Goal: Transaction & Acquisition: Purchase product/service

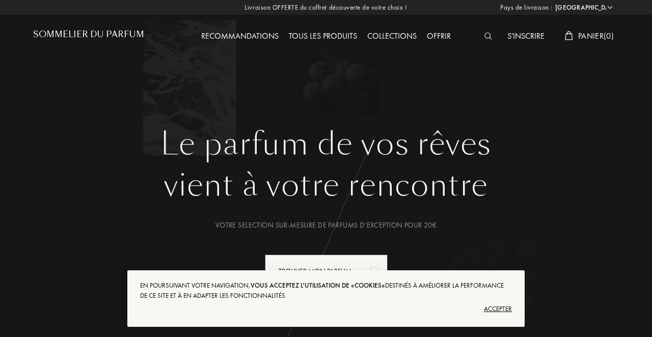
select select "FR"
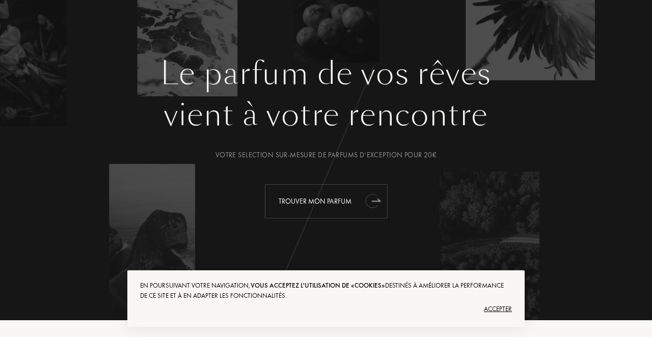
click at [278, 200] on div "Trouver mon parfum" at bounding box center [326, 202] width 123 height 34
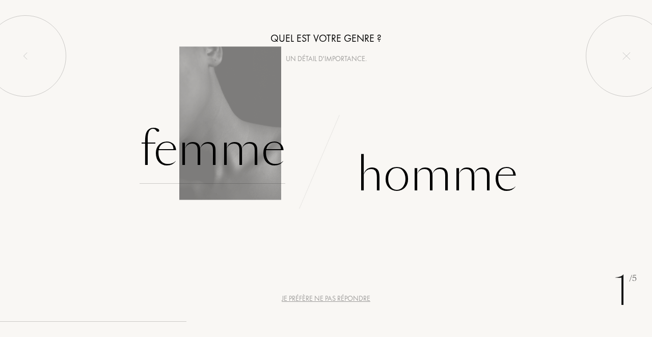
click at [252, 156] on div "Femme" at bounding box center [213, 149] width 146 height 69
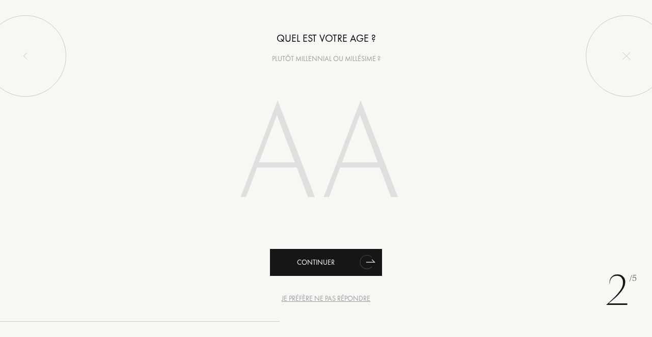
click at [305, 266] on div "Continuer" at bounding box center [326, 262] width 112 height 27
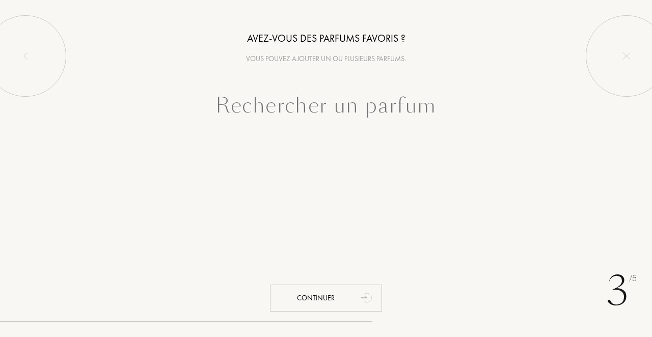
click at [208, 119] on input "text" at bounding box center [326, 108] width 408 height 37
click at [328, 107] on input "text" at bounding box center [326, 108] width 408 height 37
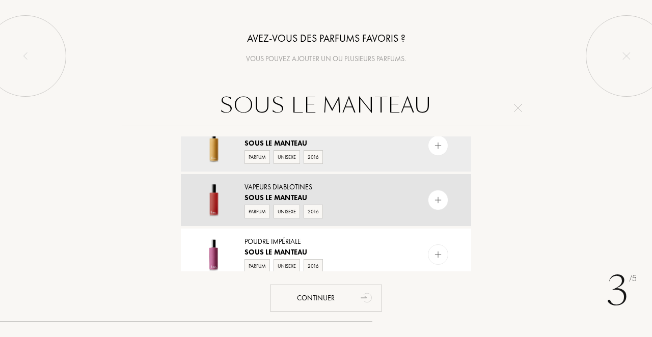
scroll to position [21, 0]
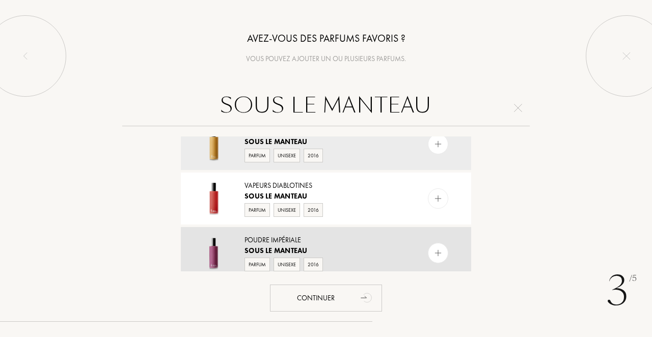
type input "SOUS LE MANTEAU"
click at [264, 266] on div "Parfum" at bounding box center [257, 265] width 25 height 14
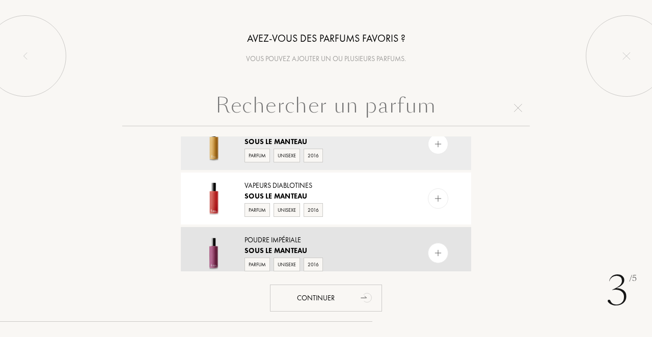
scroll to position [0, 0]
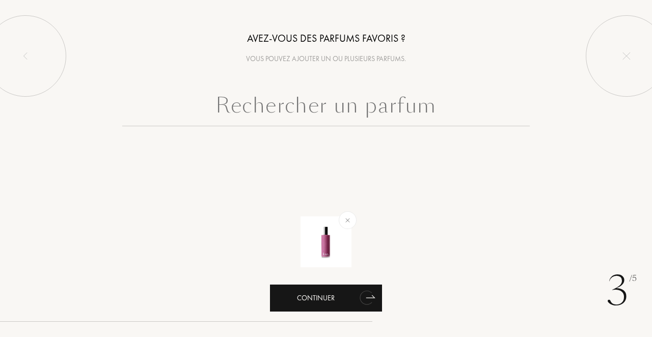
click at [308, 293] on div "Continuer" at bounding box center [326, 298] width 112 height 27
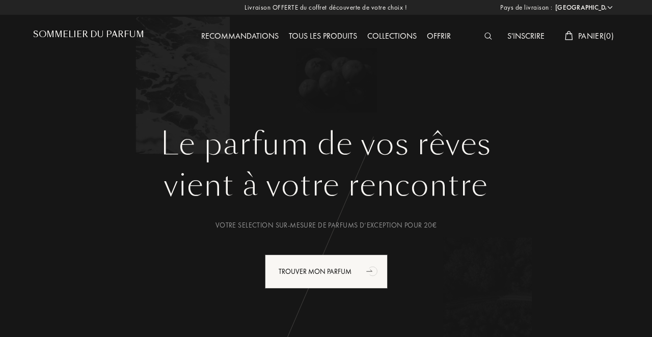
select select "FR"
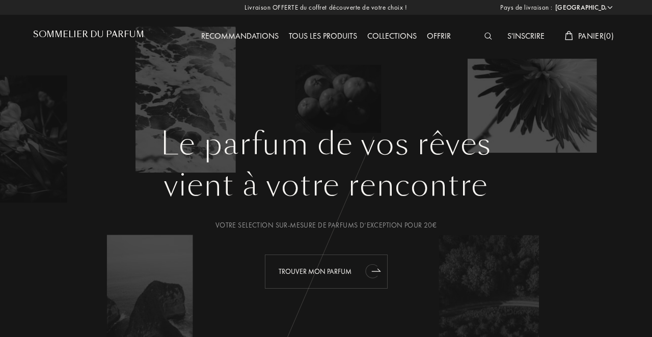
click at [279, 269] on div "Trouver mon parfum" at bounding box center [326, 272] width 123 height 34
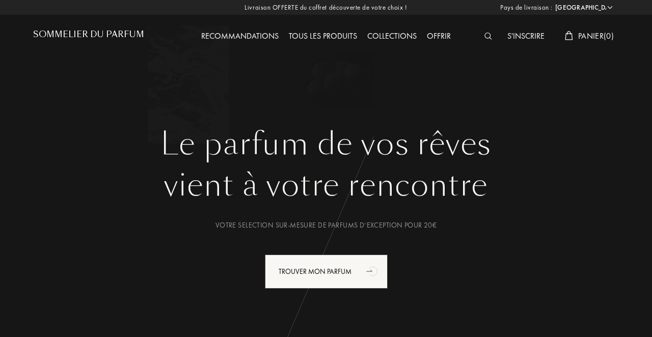
select select "FR"
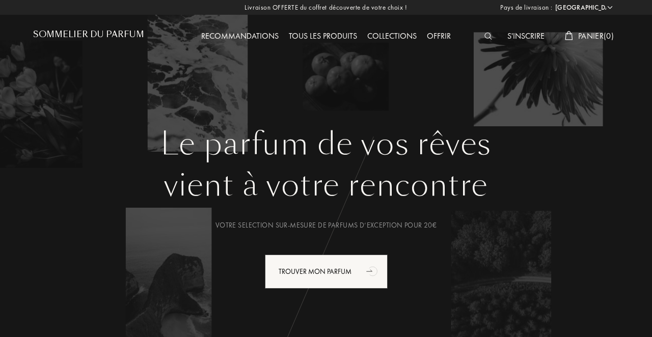
click at [485, 36] on img at bounding box center [489, 36] width 8 height 7
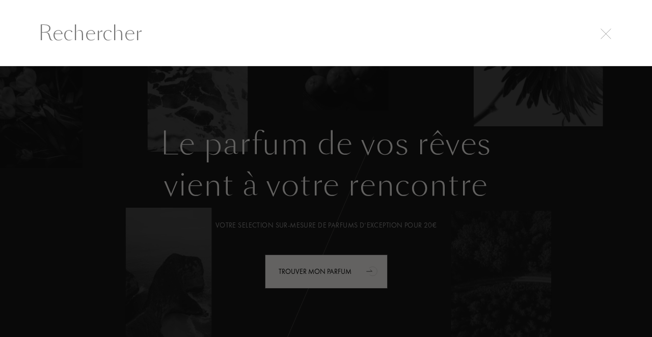
scroll to position [1, 0]
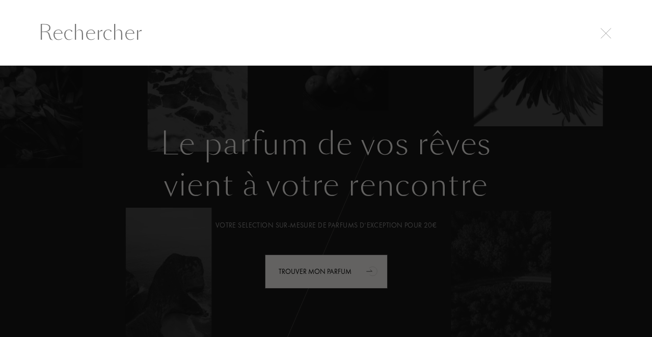
click at [485, 36] on input "text" at bounding box center [326, 32] width 617 height 31
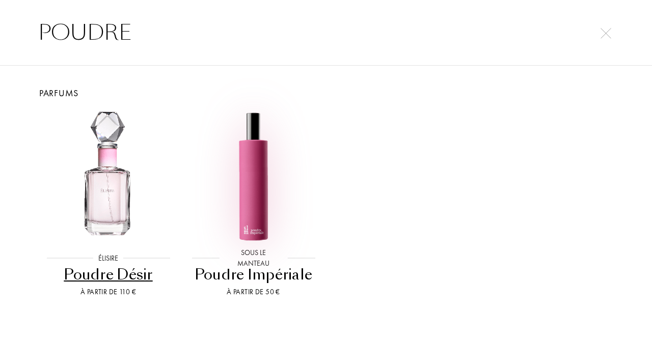
type input "POUDRE"
click at [256, 228] on img at bounding box center [253, 176] width 131 height 131
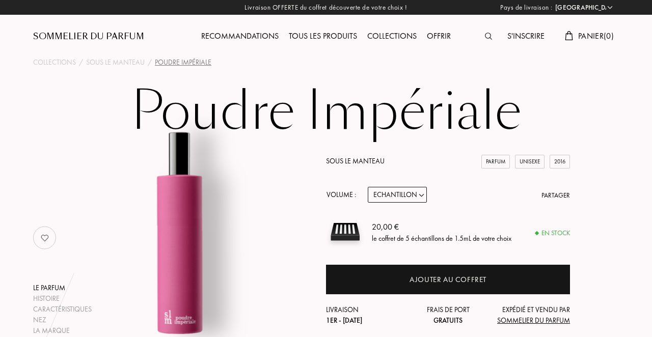
select select "FR"
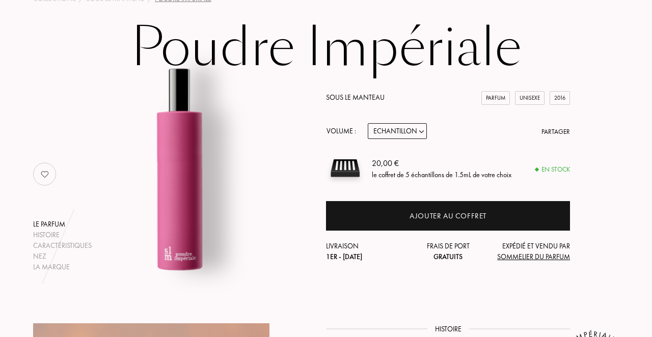
scroll to position [58, 0]
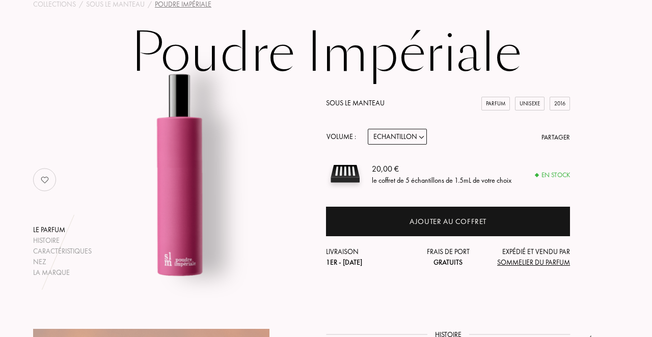
select select "2"
click option "50mL" at bounding box center [0, 0] width 0 height 0
select select "2"
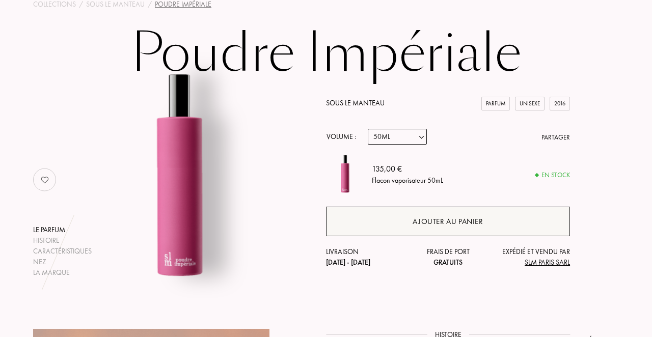
click at [449, 213] on div "Ajouter au panier" at bounding box center [448, 222] width 244 height 30
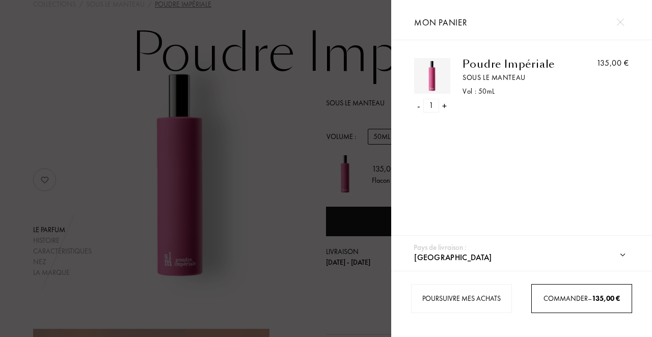
click at [559, 290] on div "Commander – 135,00 €" at bounding box center [582, 298] width 101 height 29
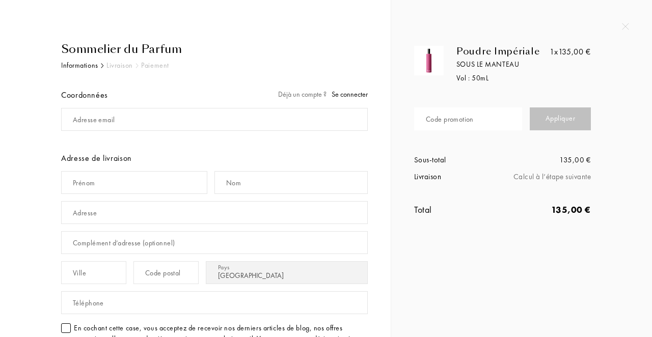
select select "FR"
click at [75, 120] on div "Adresse email" at bounding box center [94, 120] width 42 height 11
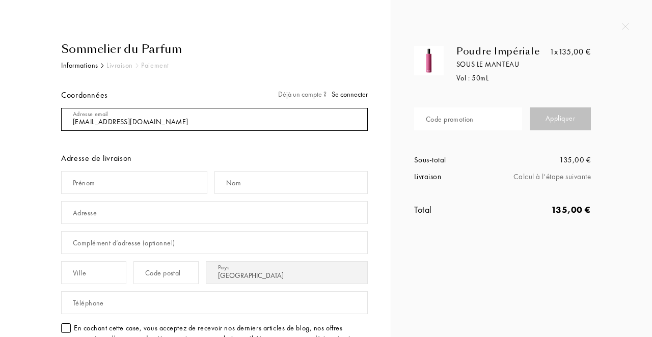
type input "[EMAIL_ADDRESS][DOMAIN_NAME]"
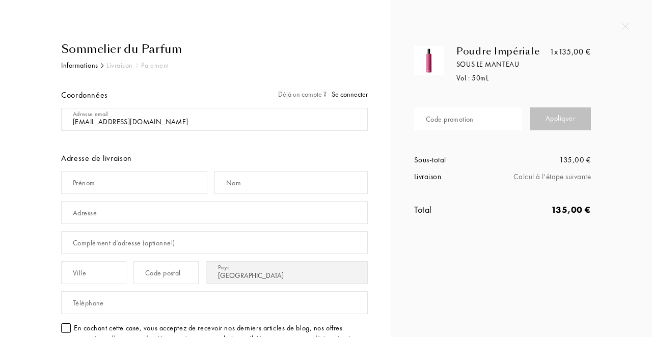
click at [74, 181] on div "Prénom" at bounding box center [84, 183] width 22 height 11
type input "Catherine"
click at [243, 182] on input "text" at bounding box center [291, 182] width 153 height 23
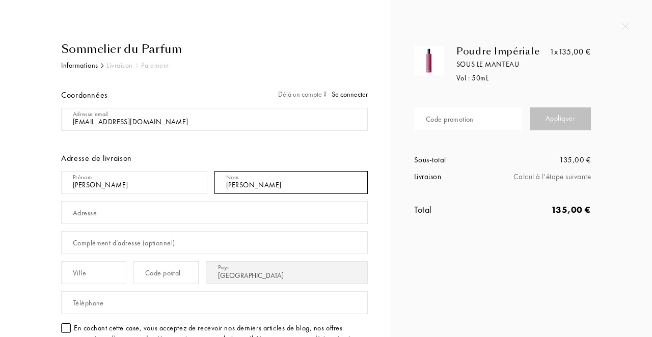
type input "DONIES DAIRE"
click at [118, 215] on input "text" at bounding box center [214, 212] width 307 height 23
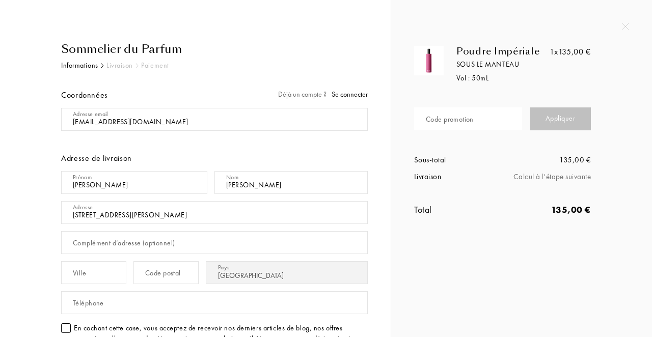
type input "[STREET_ADDRESS][PERSON_NAME]"
click at [89, 275] on input "text" at bounding box center [93, 272] width 65 height 23
type input "TOULOUSE"
click at [157, 272] on input "text" at bounding box center [166, 272] width 65 height 23
type input "31300"
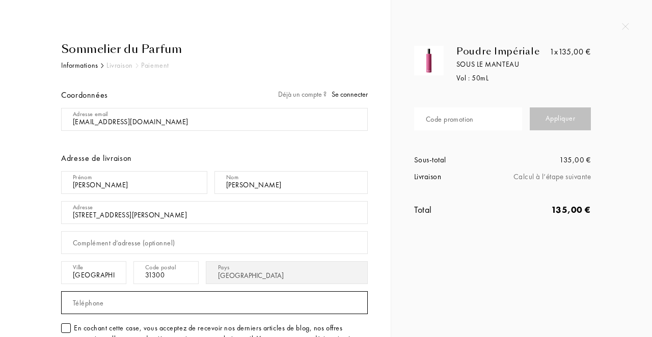
click at [114, 306] on input "text" at bounding box center [214, 303] width 307 height 23
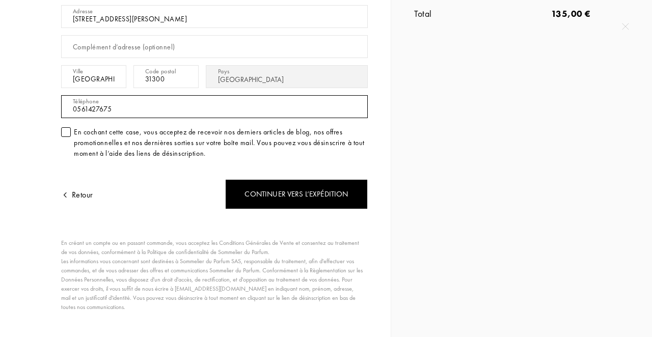
scroll to position [197, 0]
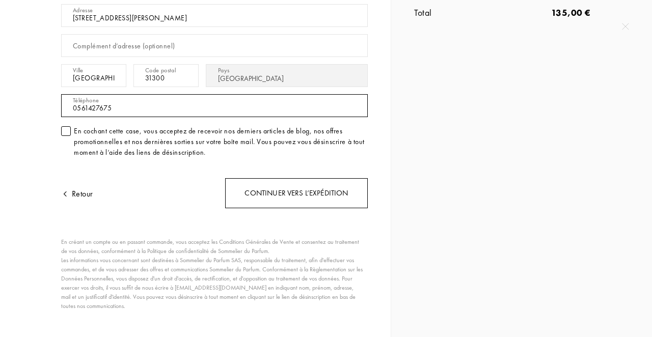
type input "0561427675"
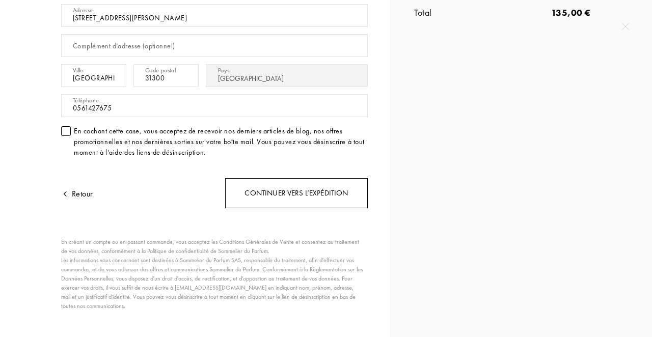
click at [274, 189] on div "Continuer vers l’expédition" at bounding box center [296, 193] width 143 height 30
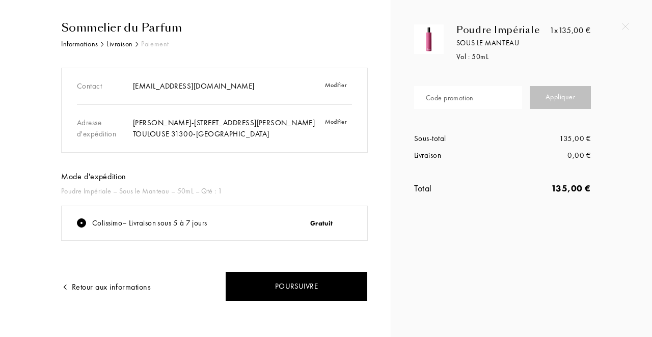
scroll to position [29, 0]
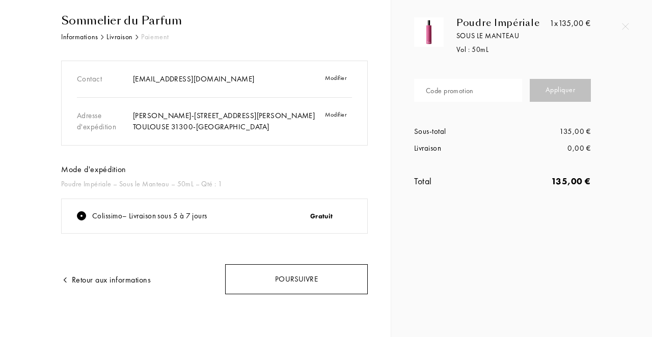
click at [291, 274] on div "Poursuivre" at bounding box center [296, 280] width 143 height 30
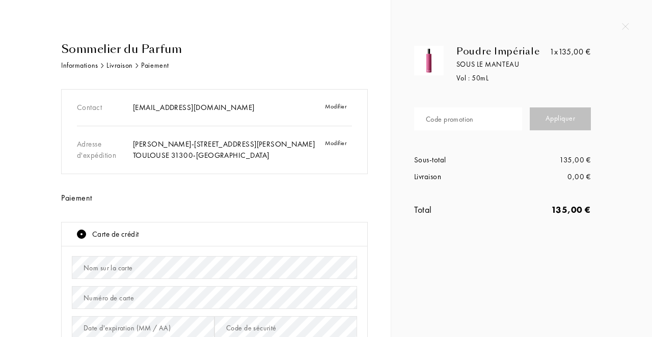
click at [89, 271] on div "Nom sur la carte" at bounding box center [108, 268] width 49 height 11
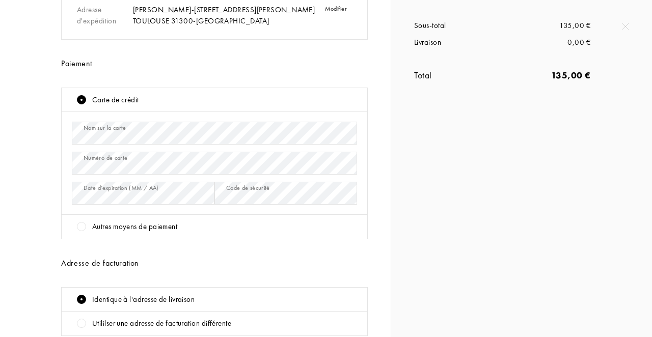
scroll to position [137, 0]
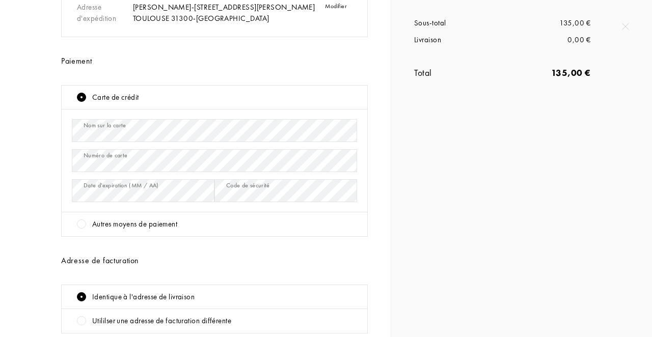
click at [101, 297] on div "Identique à l'adresse de livraison" at bounding box center [143, 298] width 102 height 12
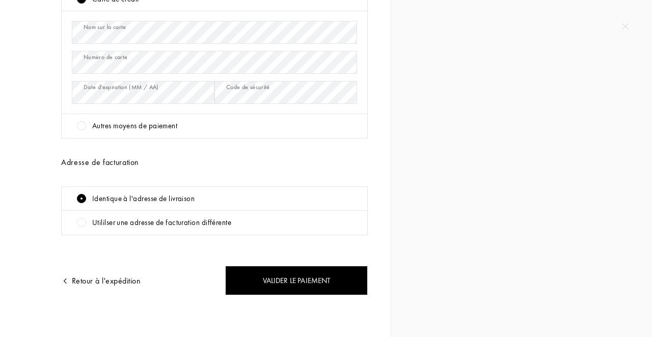
scroll to position [238, 0]
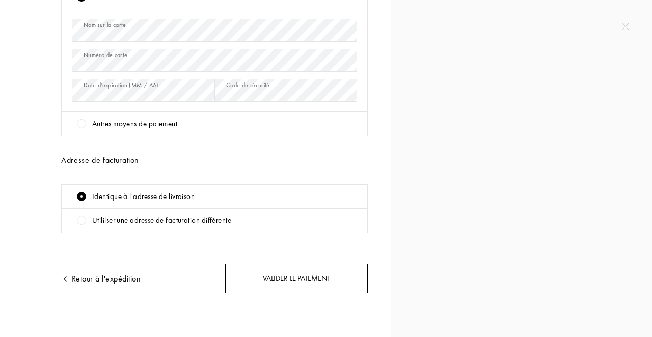
click at [284, 275] on div "Valider le paiement" at bounding box center [296, 279] width 143 height 30
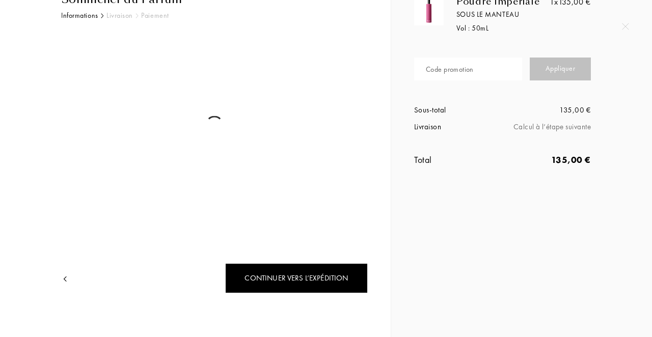
scroll to position [47, 0]
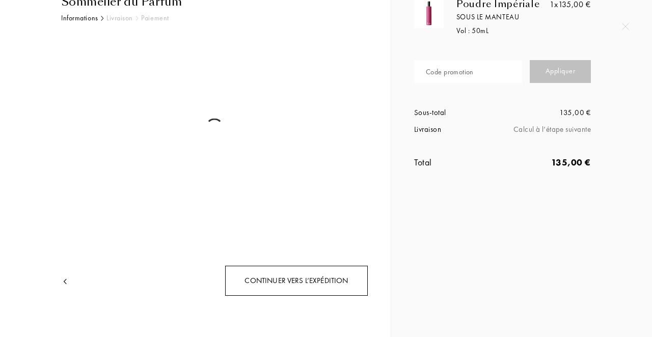
click at [311, 279] on div "Continuer vers l’expédition" at bounding box center [296, 281] width 143 height 30
click at [303, 280] on div "Continuer vers l’expédition" at bounding box center [296, 281] width 143 height 30
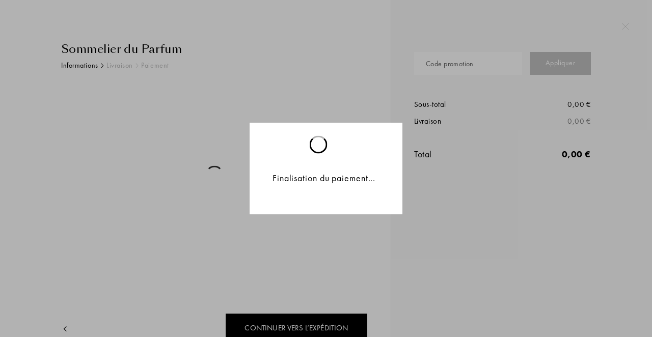
scroll to position [47, 0]
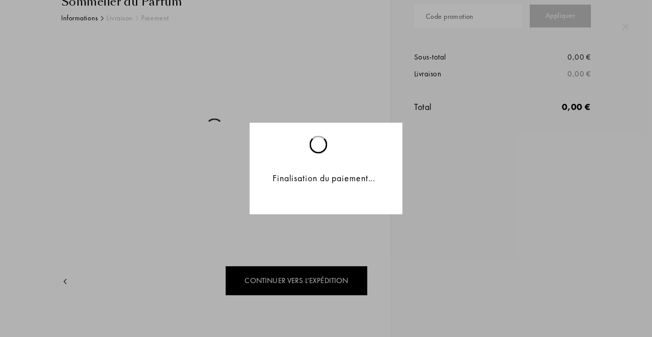
click at [258, 280] on div "Finalisation du paiement..." at bounding box center [326, 168] width 652 height 337
click at [249, 249] on div "Finalisation du paiement..." at bounding box center [326, 168] width 652 height 337
click at [326, 284] on div "Finalisation du paiement..." at bounding box center [326, 168] width 652 height 337
